Goal: Navigation & Orientation: Understand site structure

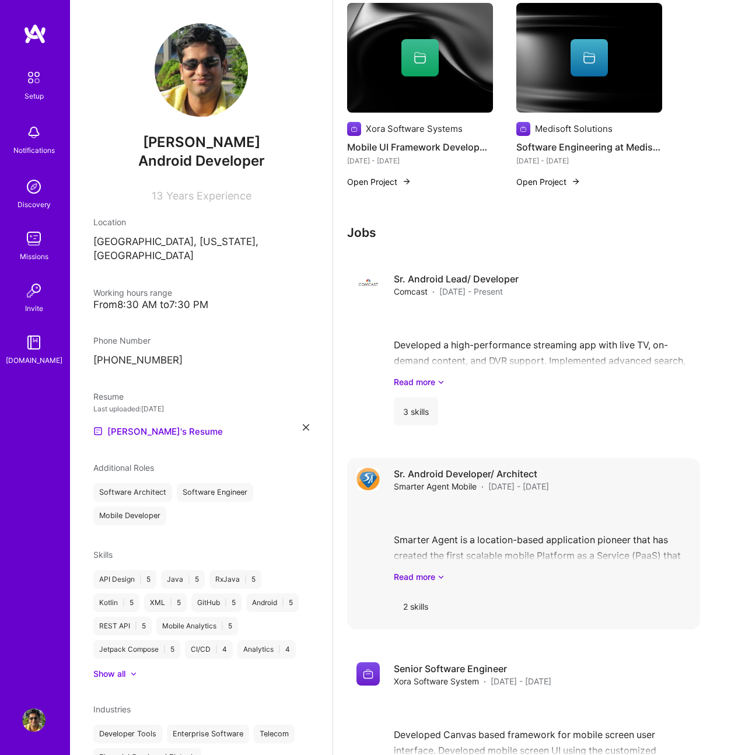
scroll to position [779, 0]
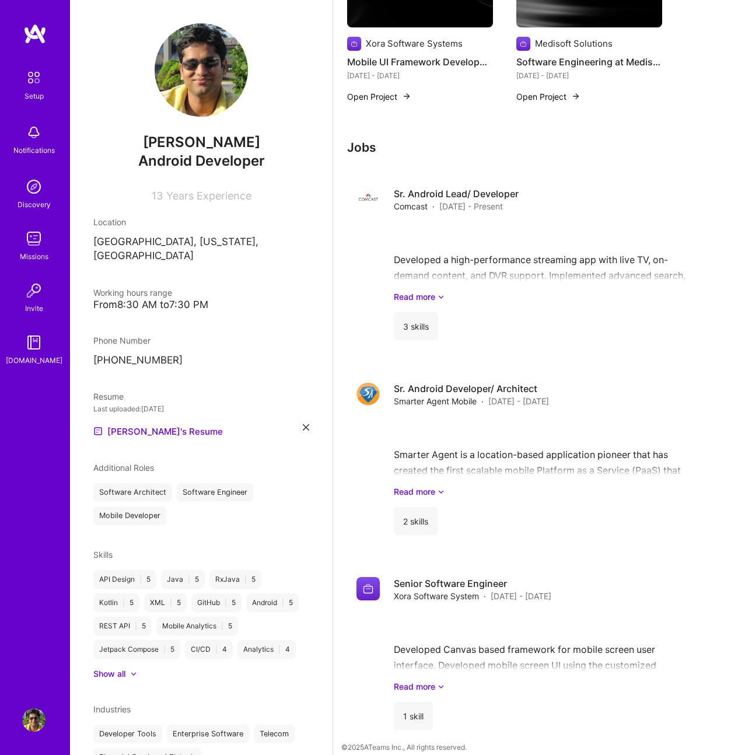
click at [40, 422] on div "Setup Notifications Discovery Missions Invite [DOMAIN_NAME]" at bounding box center [35, 357] width 70 height 668
click at [38, 291] on img at bounding box center [33, 290] width 23 height 23
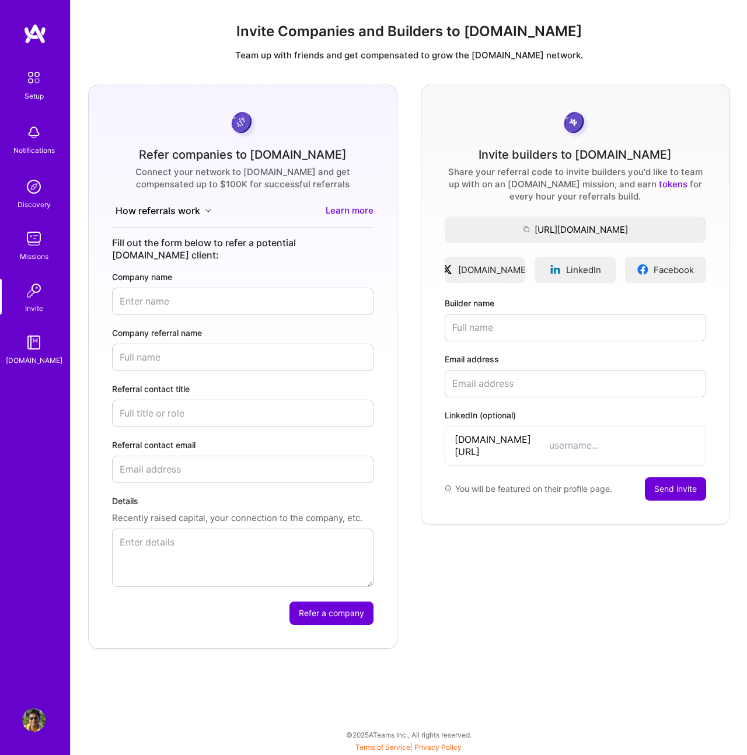
click at [39, 340] on img at bounding box center [33, 342] width 23 height 23
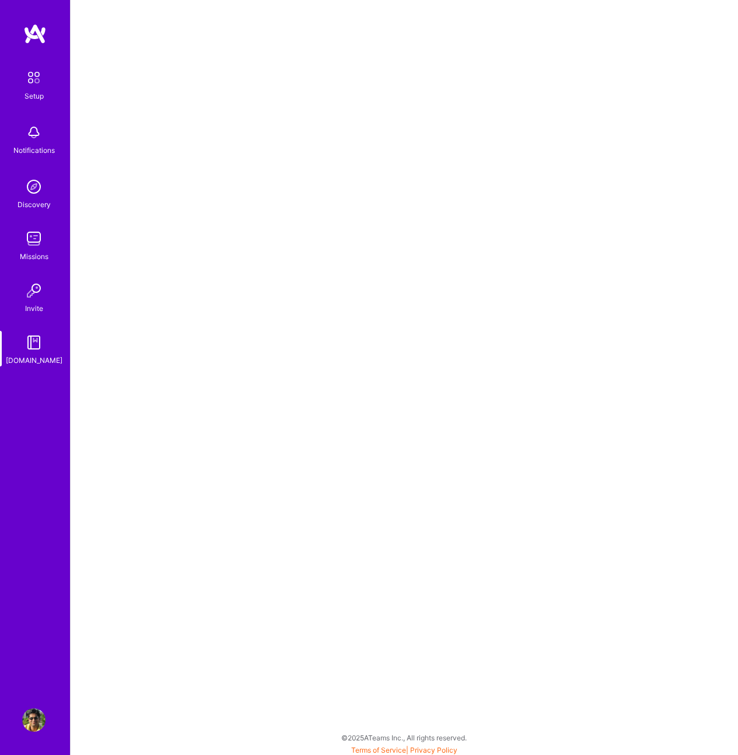
click at [34, 232] on img at bounding box center [33, 238] width 23 height 23
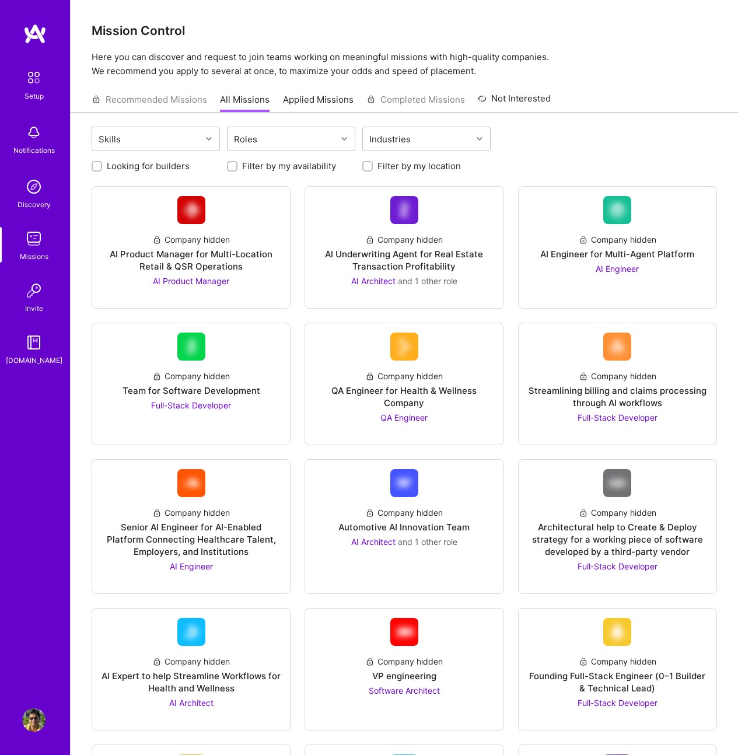
click at [34, 192] on img at bounding box center [33, 186] width 23 height 23
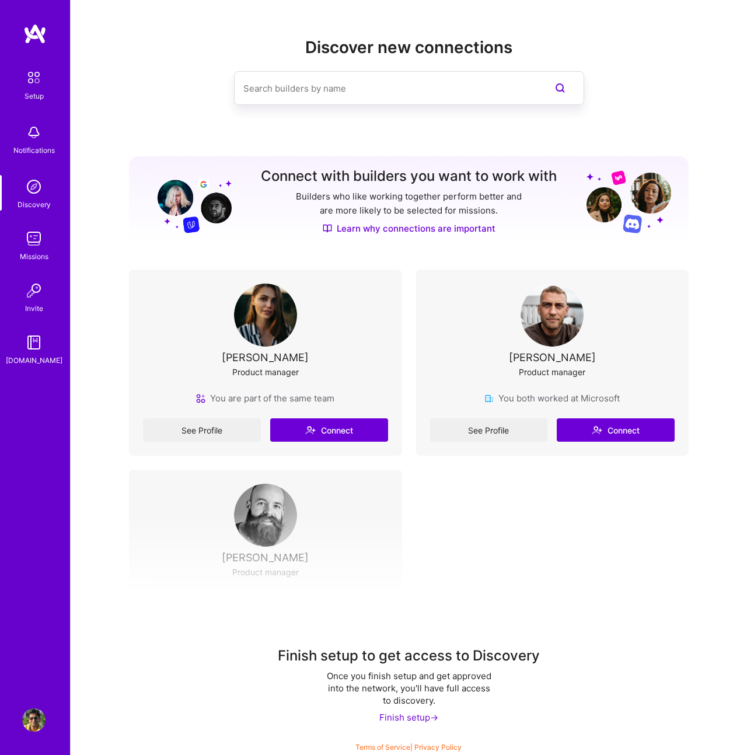
click at [33, 248] on img at bounding box center [33, 238] width 23 height 23
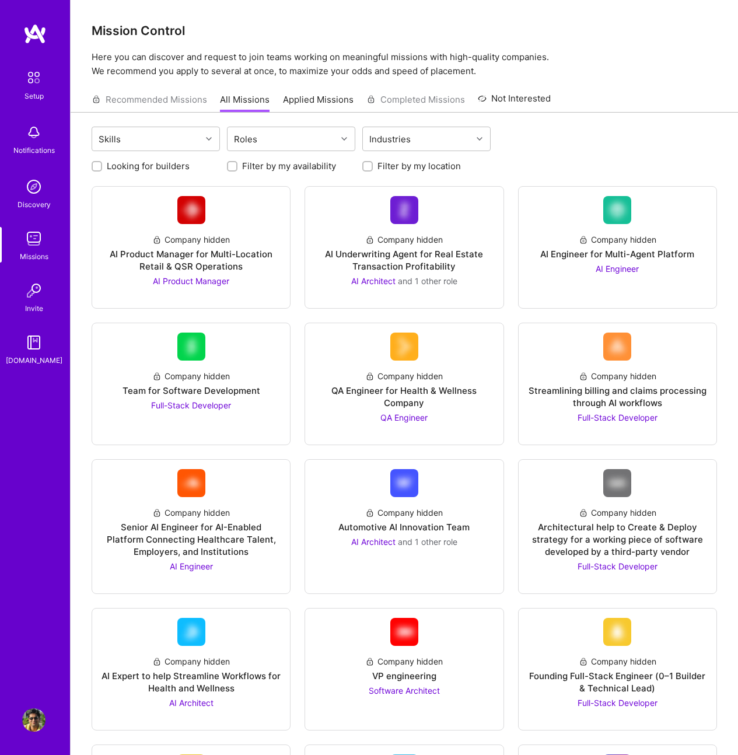
click at [41, 99] on div "Setup" at bounding box center [33, 96] width 19 height 12
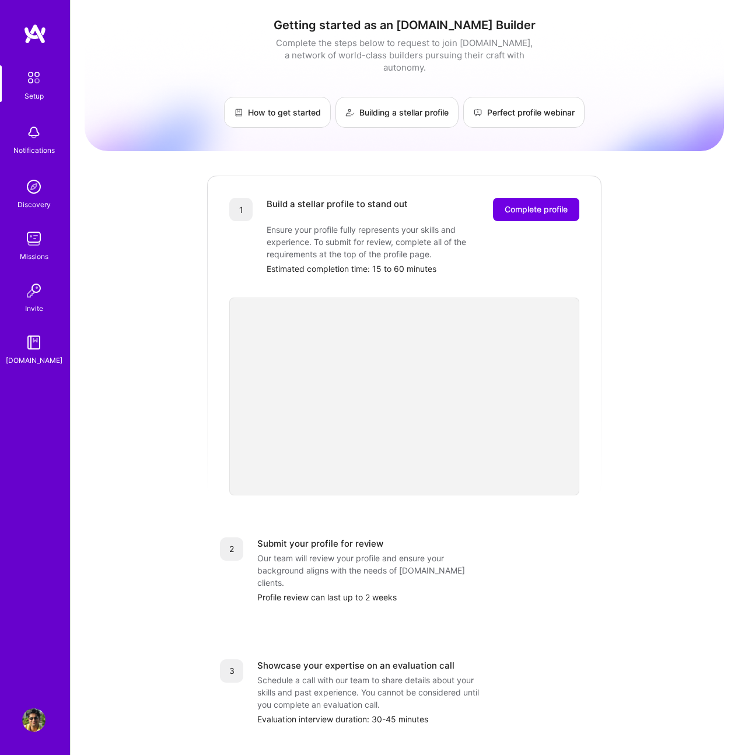
click at [33, 132] on img at bounding box center [33, 132] width 23 height 23
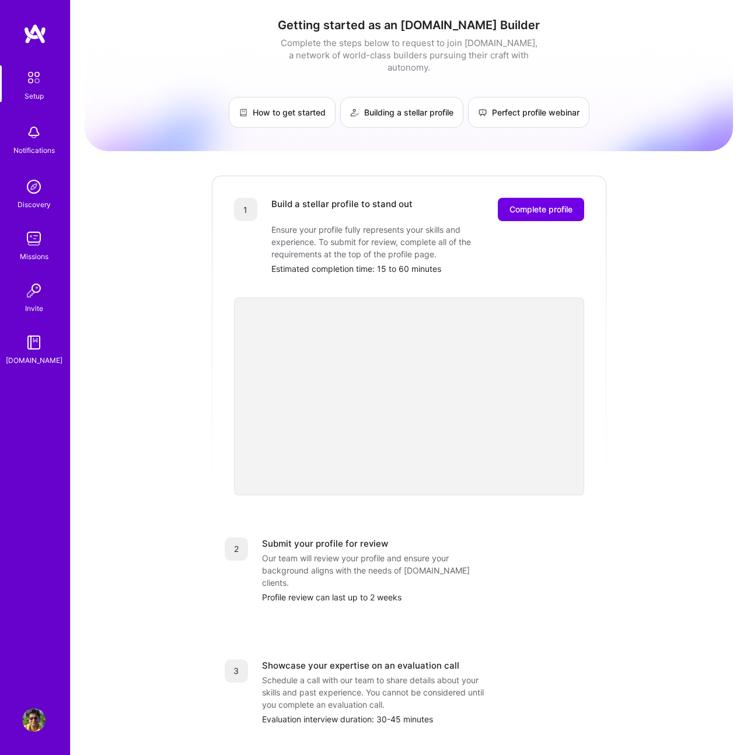
click at [39, 36] on img at bounding box center [34, 33] width 23 height 21
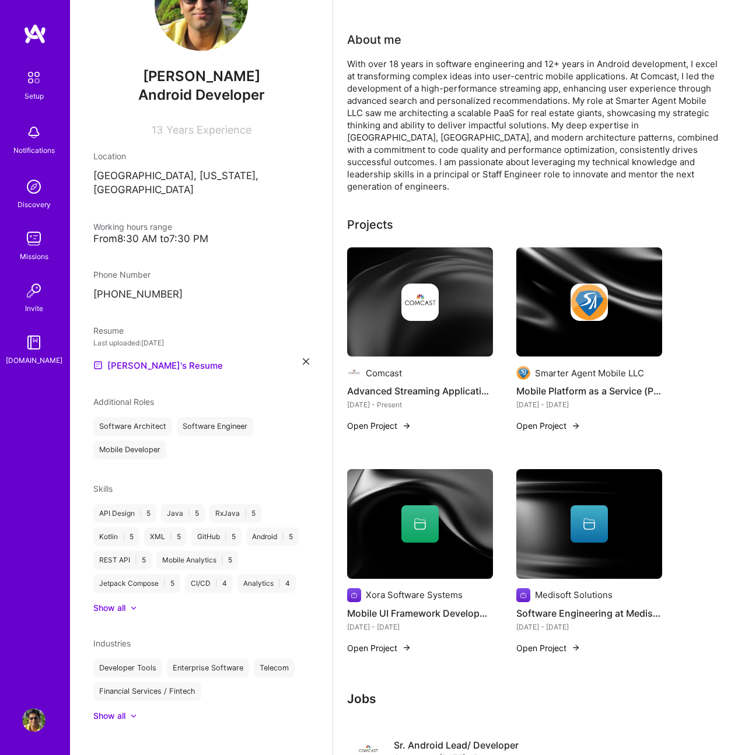
scroll to position [779, 0]
